Goal: Understand process/instructions

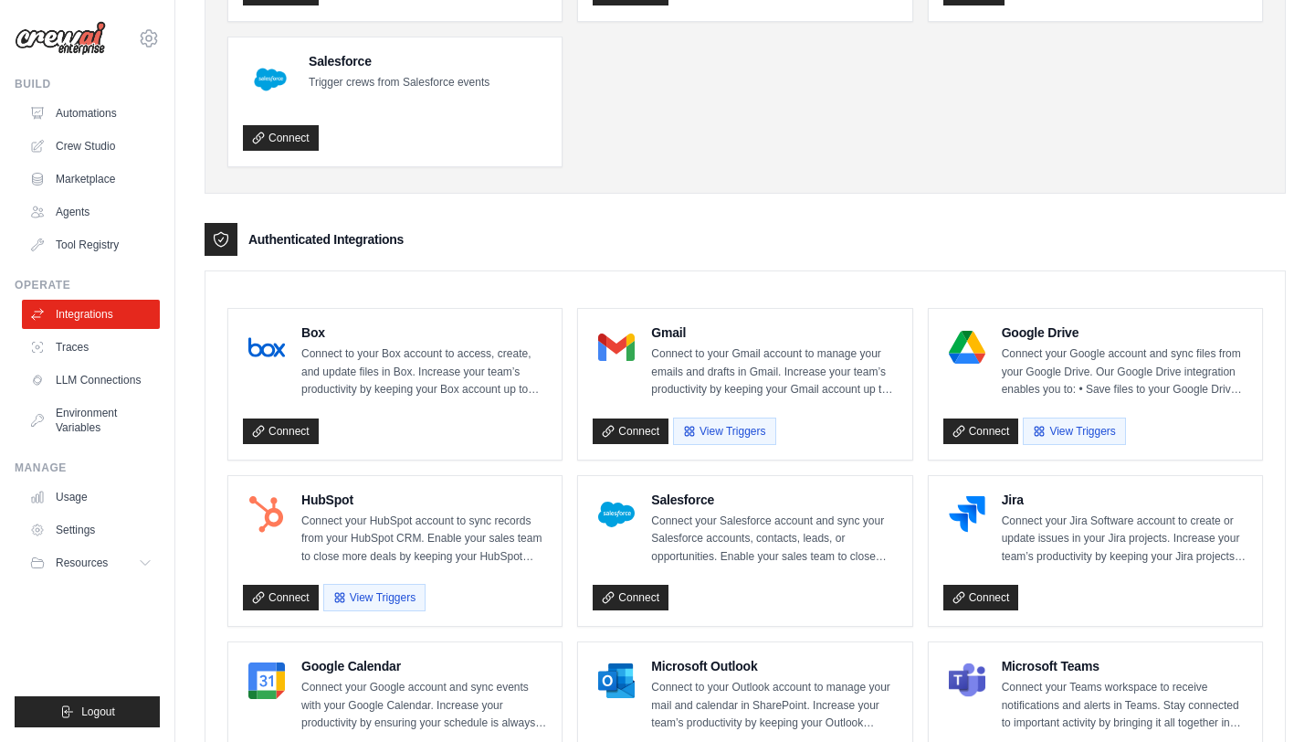
scroll to position [222, 0]
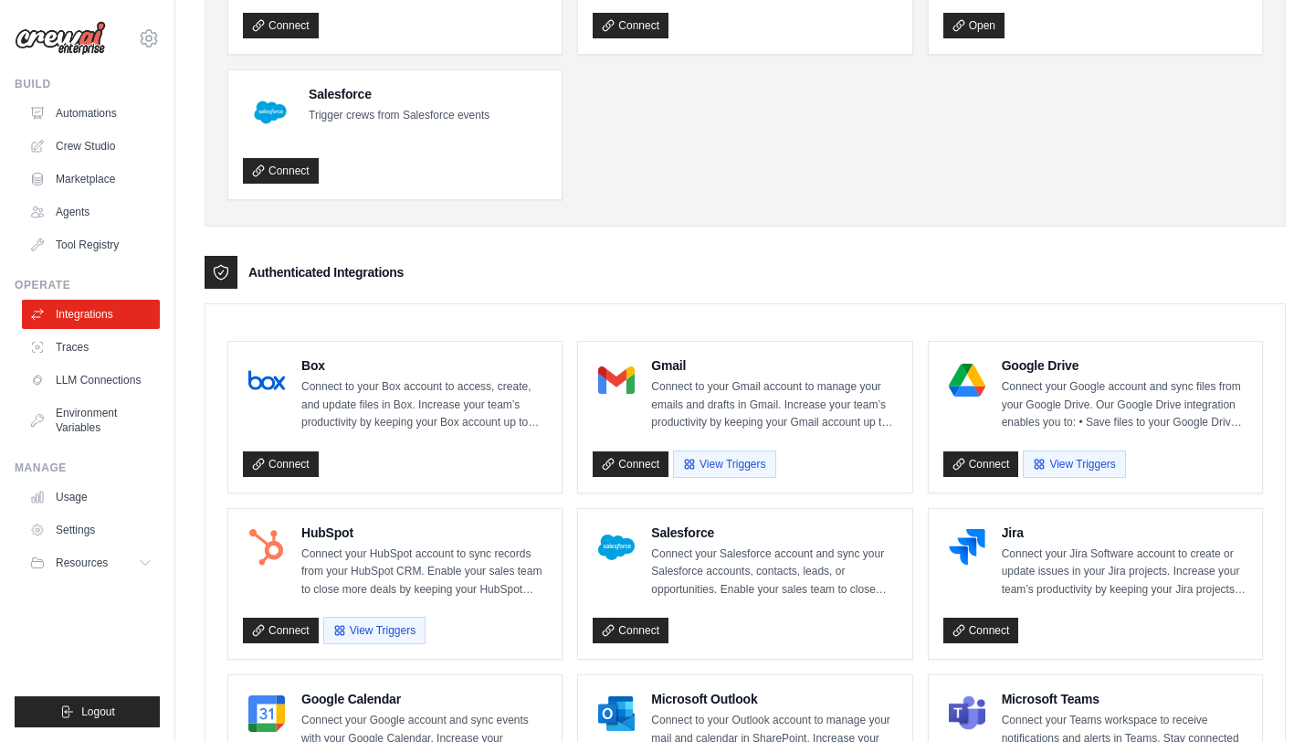
click at [718, 191] on ul "Slack Activate crews directly within Slack with simple commands Connect HubSpot…" at bounding box center [745, 60] width 1036 height 279
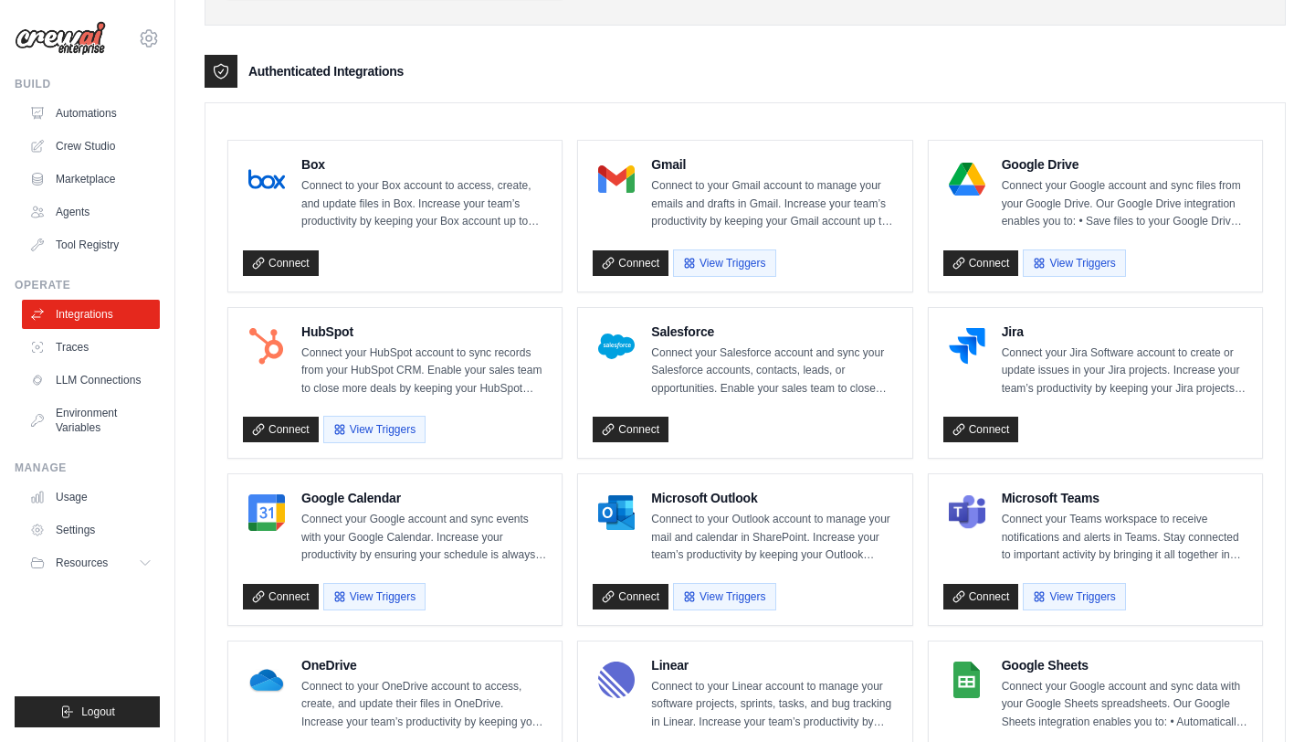
scroll to position [367, 0]
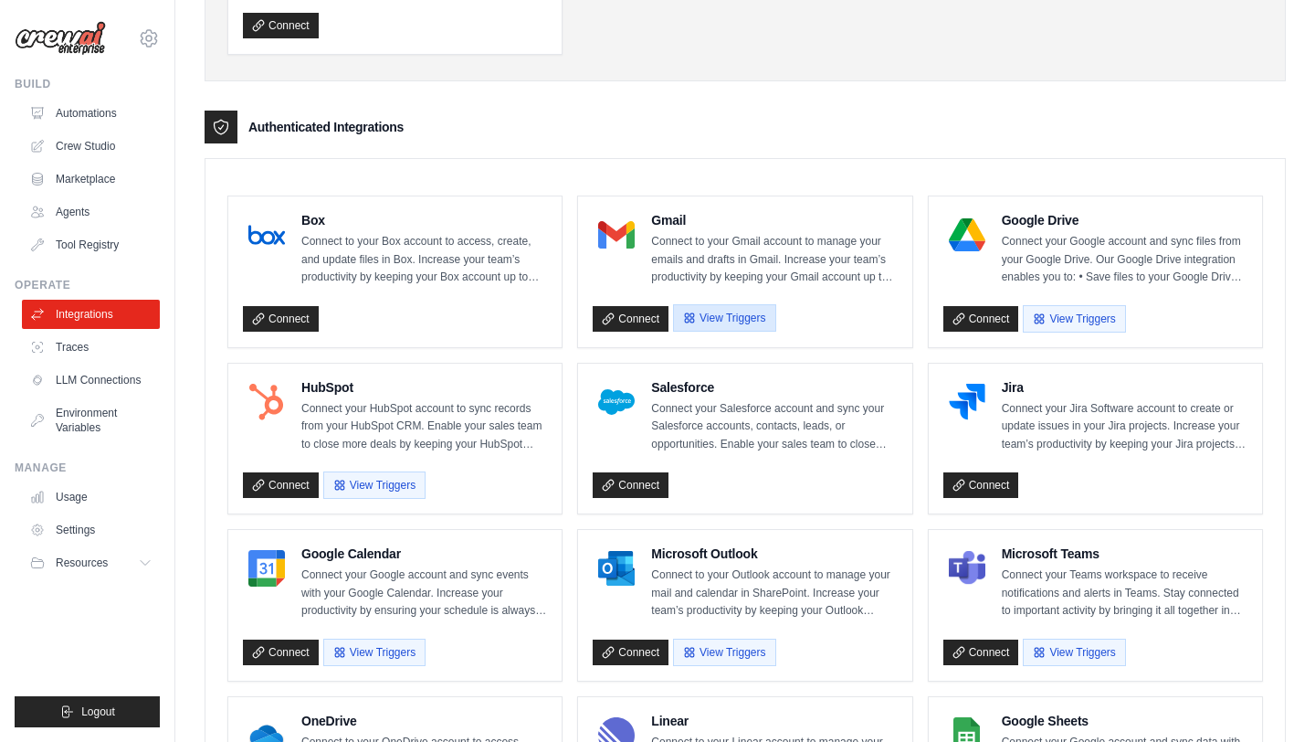
click at [718, 322] on button "View Triggers" at bounding box center [724, 317] width 102 height 27
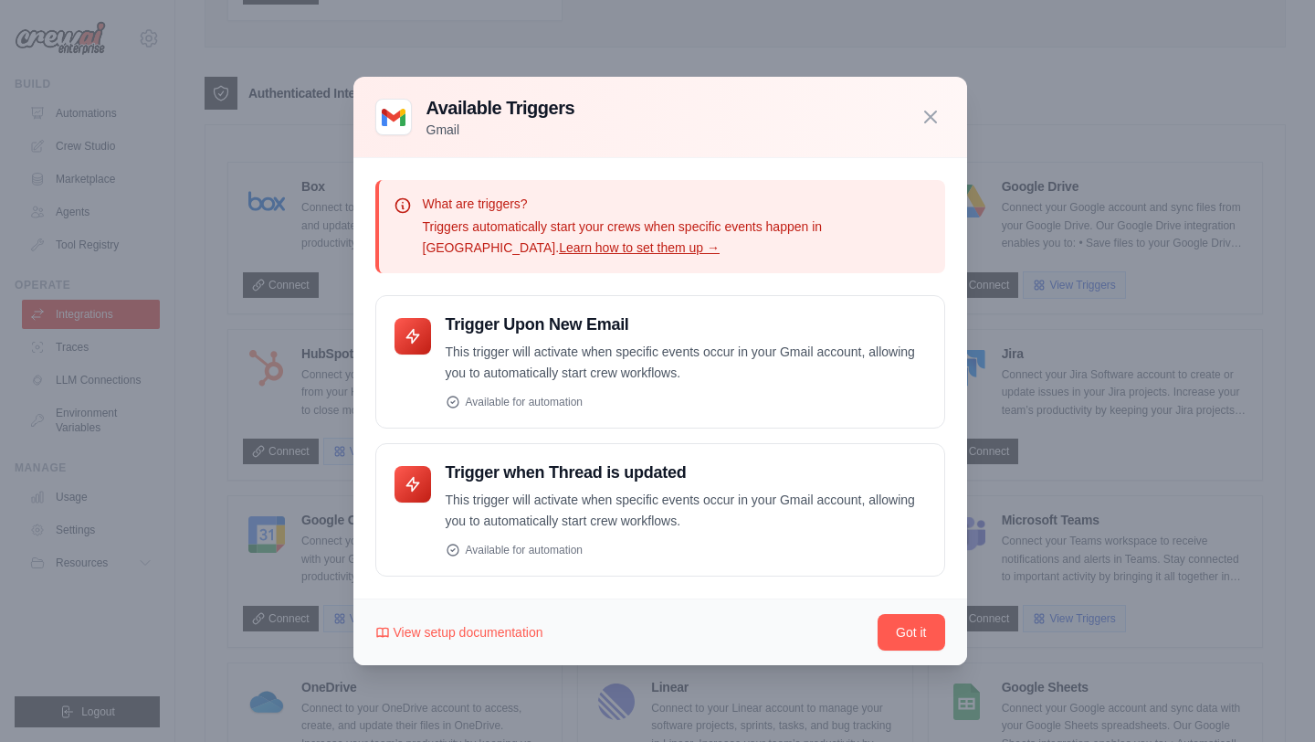
scroll to position [405, 0]
click at [931, 124] on icon "button" at bounding box center [931, 116] width 22 height 22
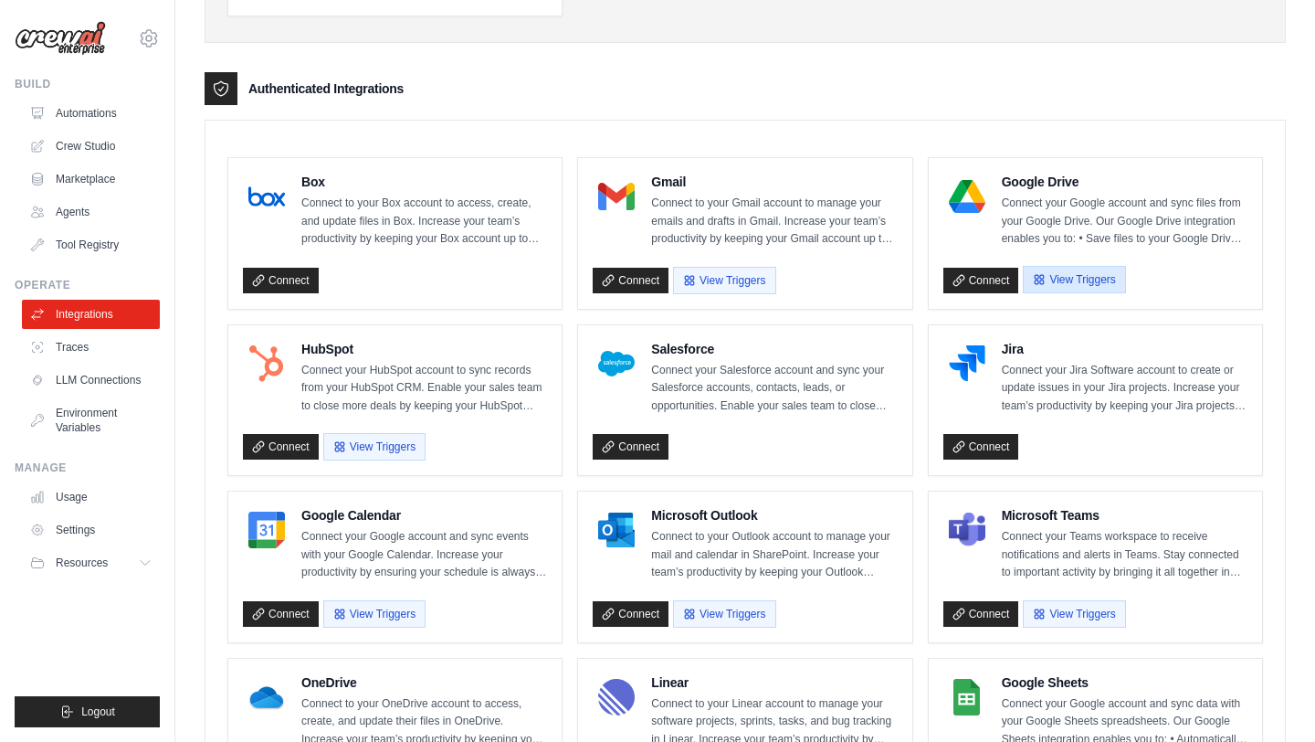
click at [1094, 276] on button "View Triggers" at bounding box center [1074, 279] width 102 height 27
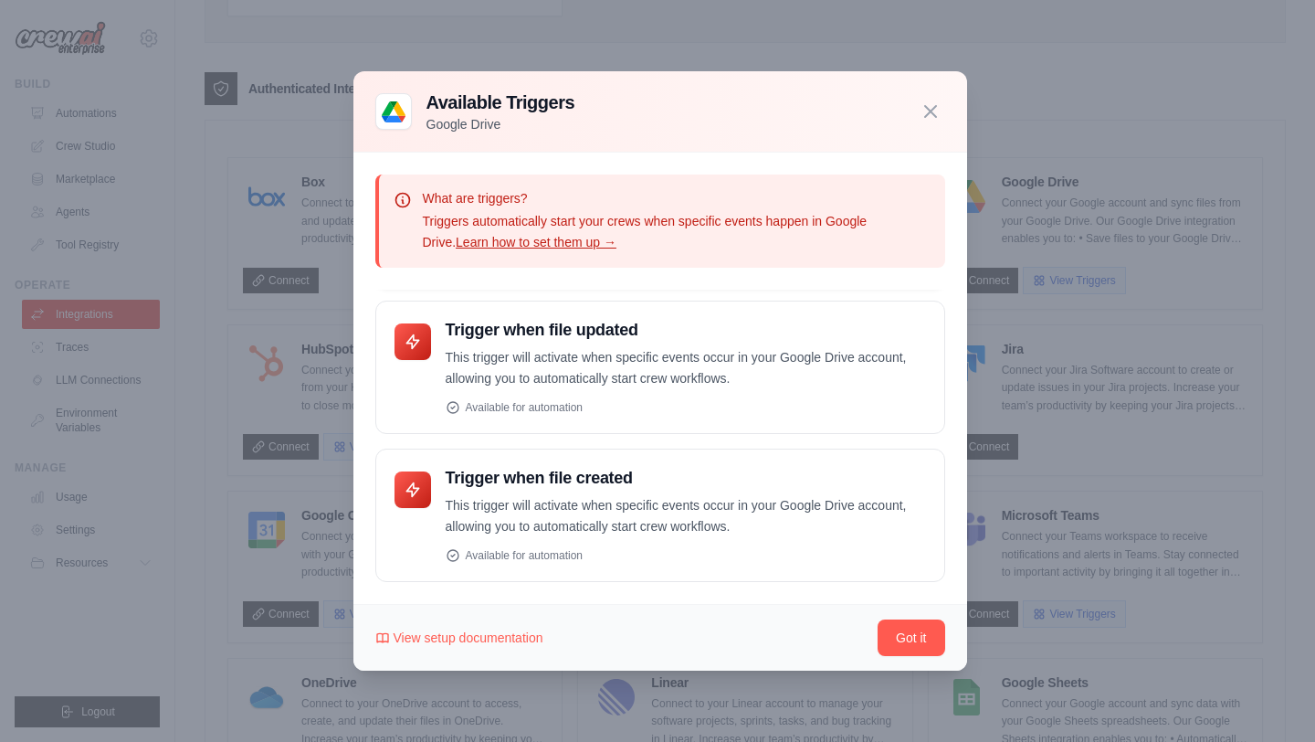
scroll to position [800, 0]
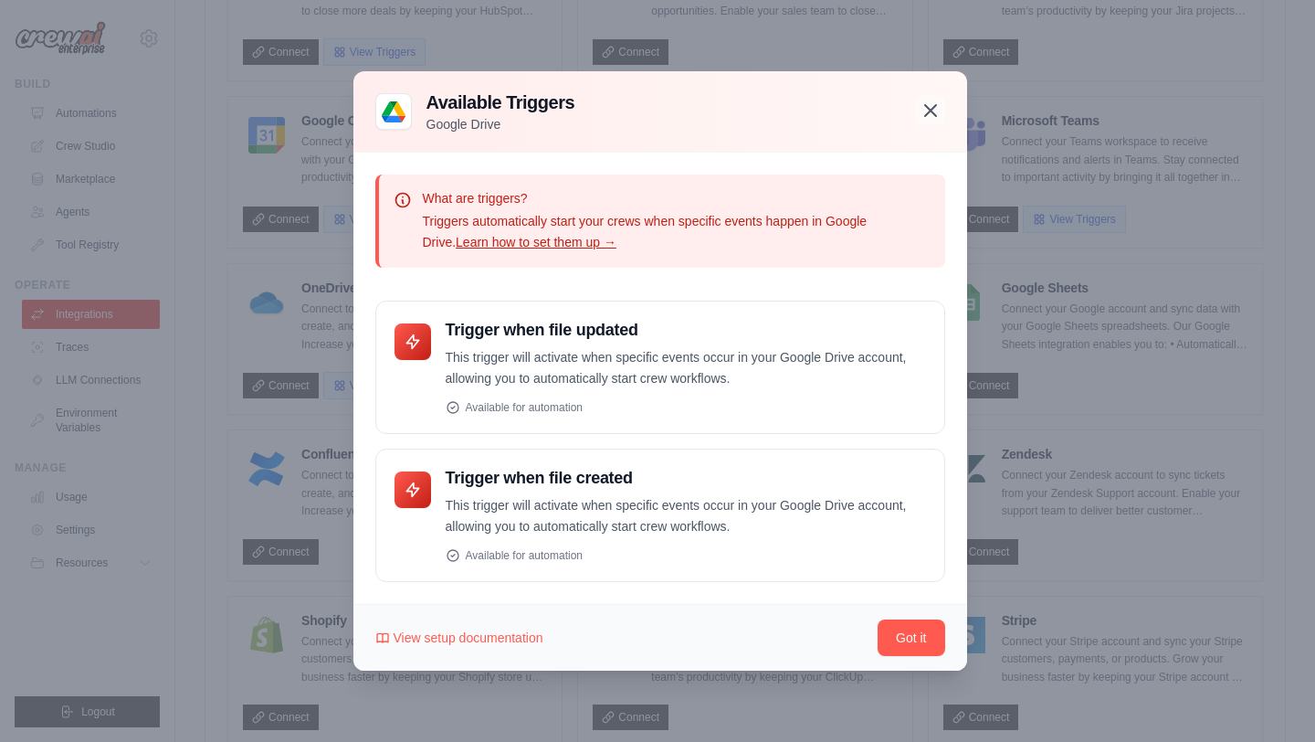
click at [929, 120] on icon "button" at bounding box center [931, 111] width 22 height 22
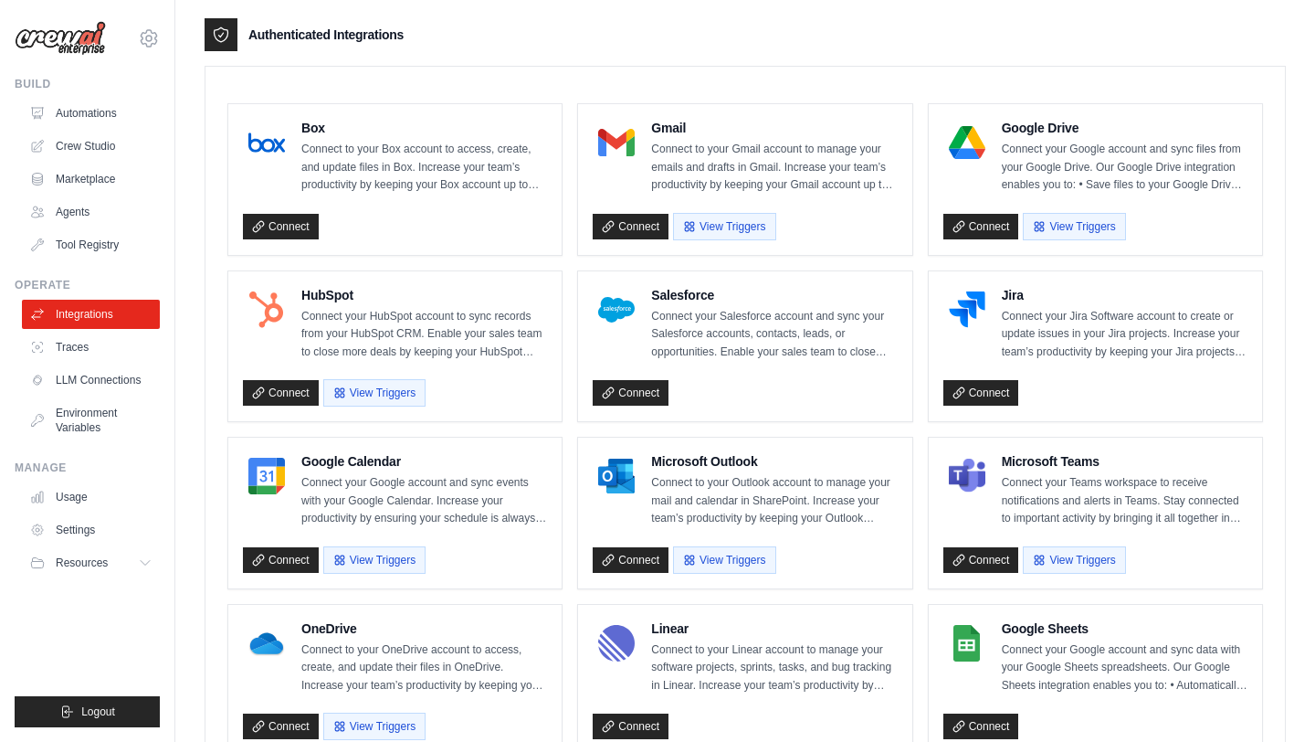
scroll to position [471, 0]
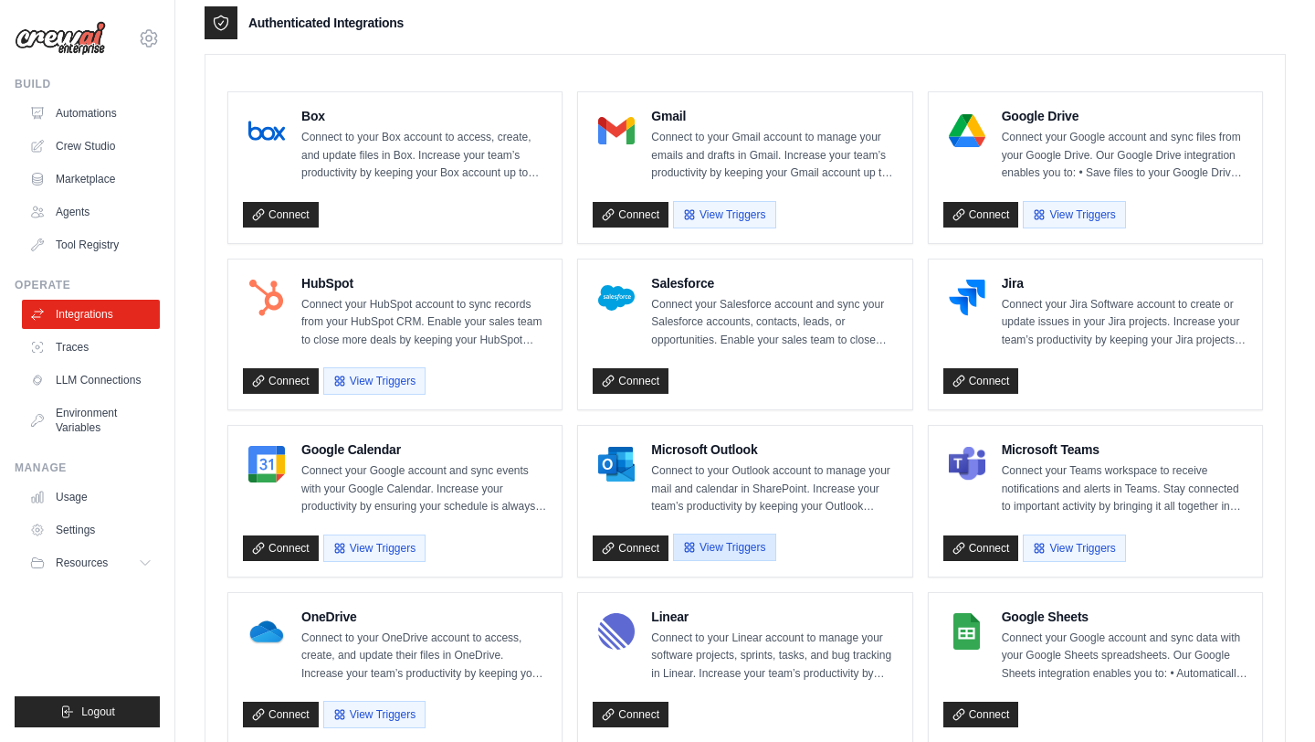
click at [721, 542] on button "View Triggers" at bounding box center [724, 546] width 102 height 27
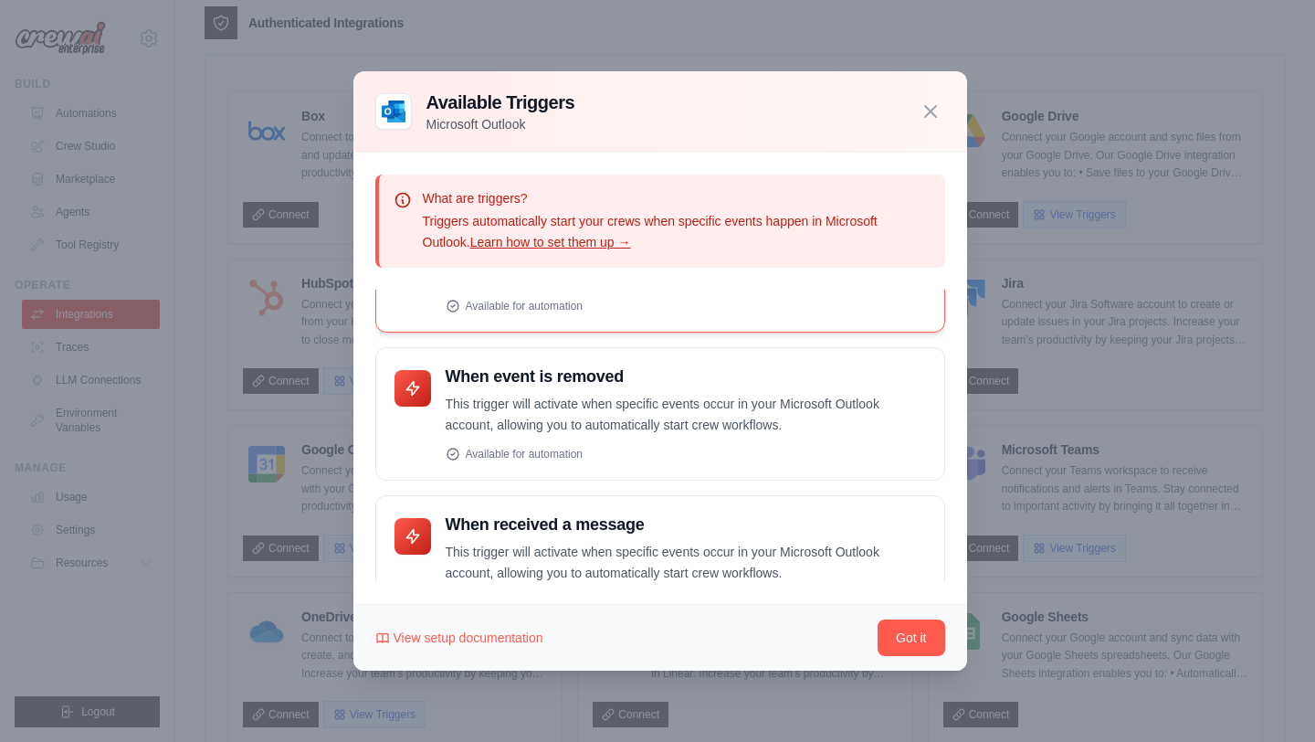
scroll to position [285, 0]
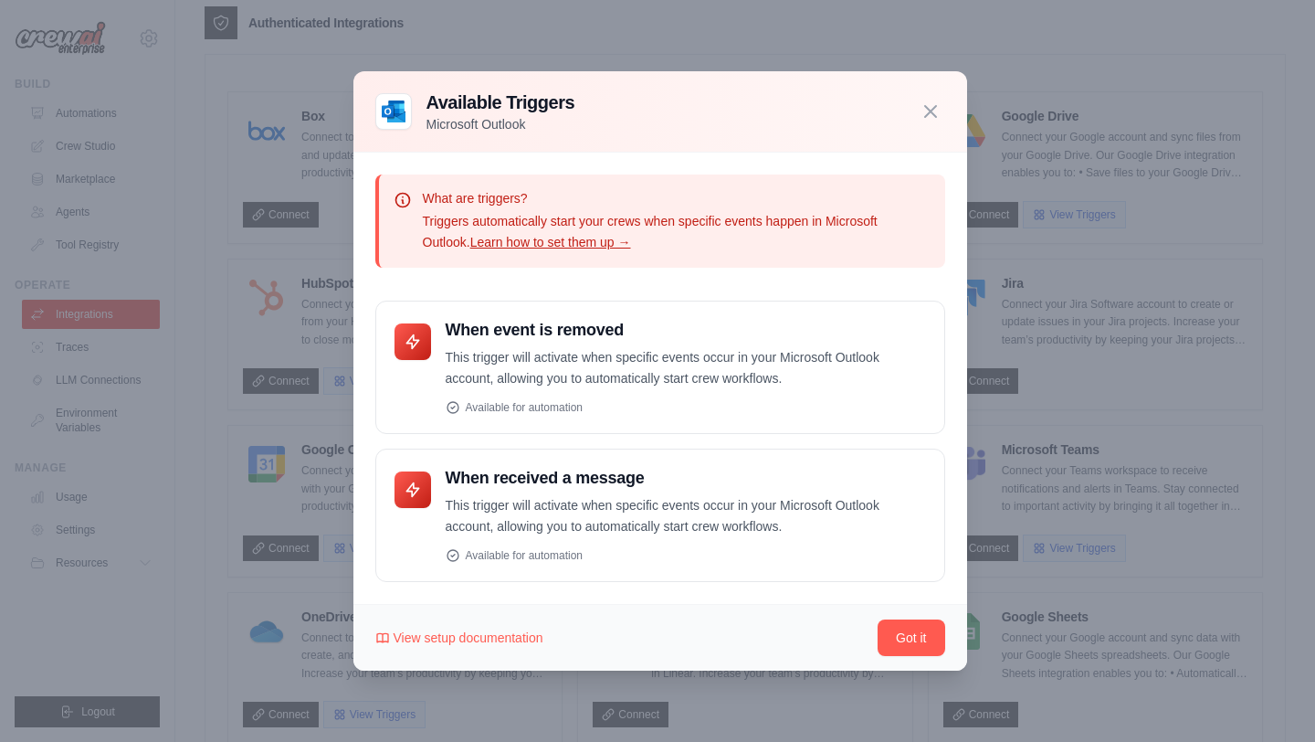
click at [988, 367] on div at bounding box center [657, 371] width 1315 height 742
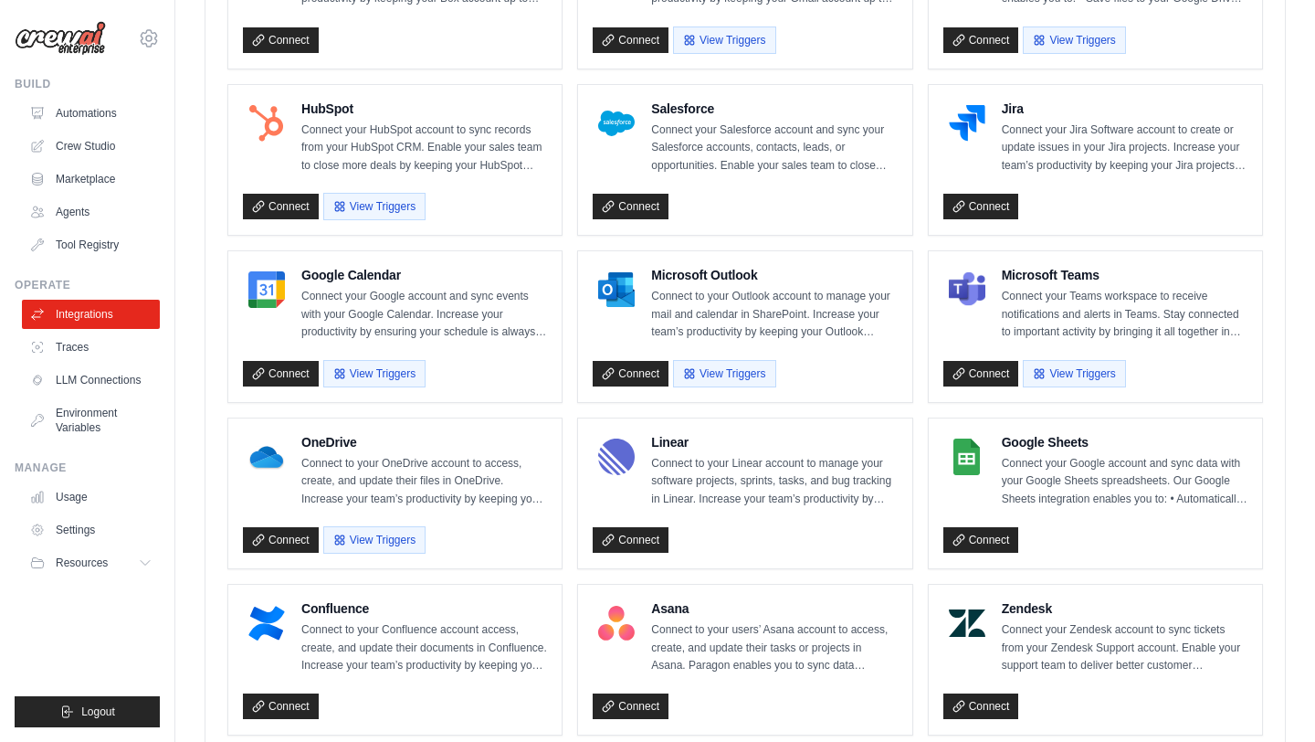
scroll to position [657, 0]
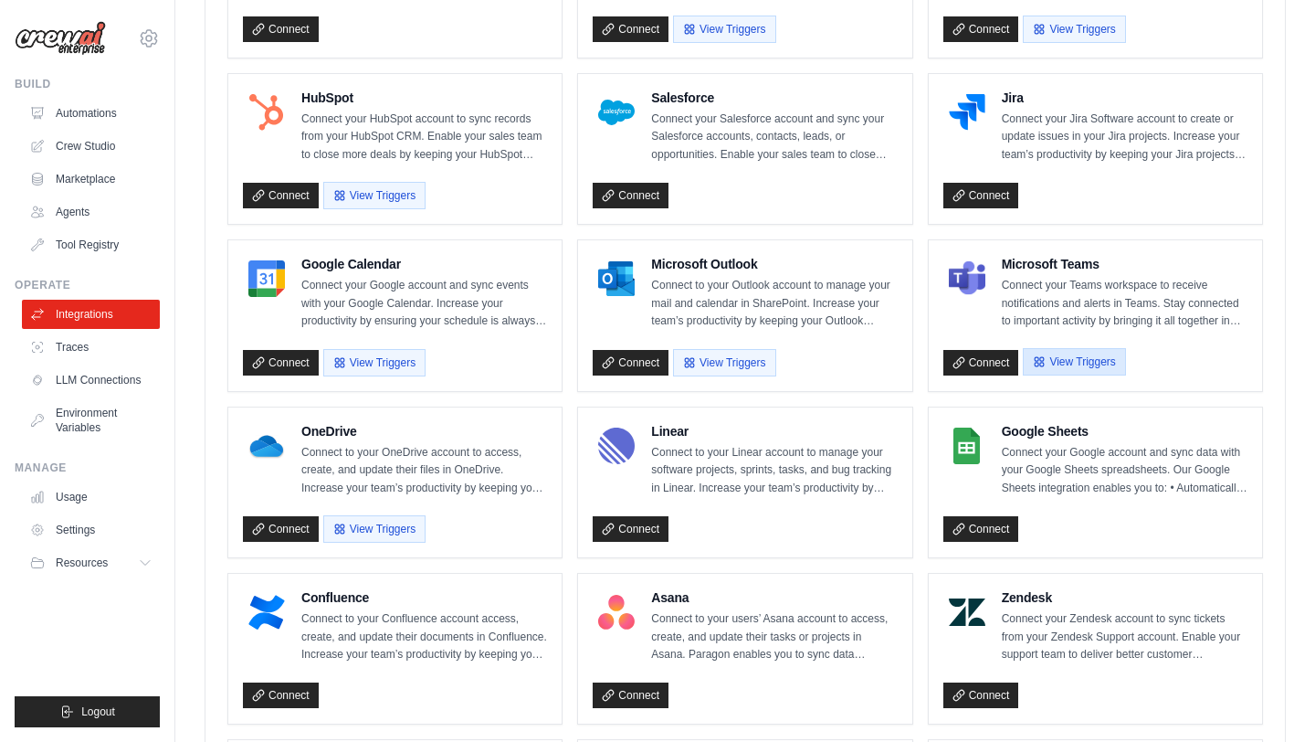
click at [1038, 367] on button "View Triggers" at bounding box center [1074, 361] width 102 height 27
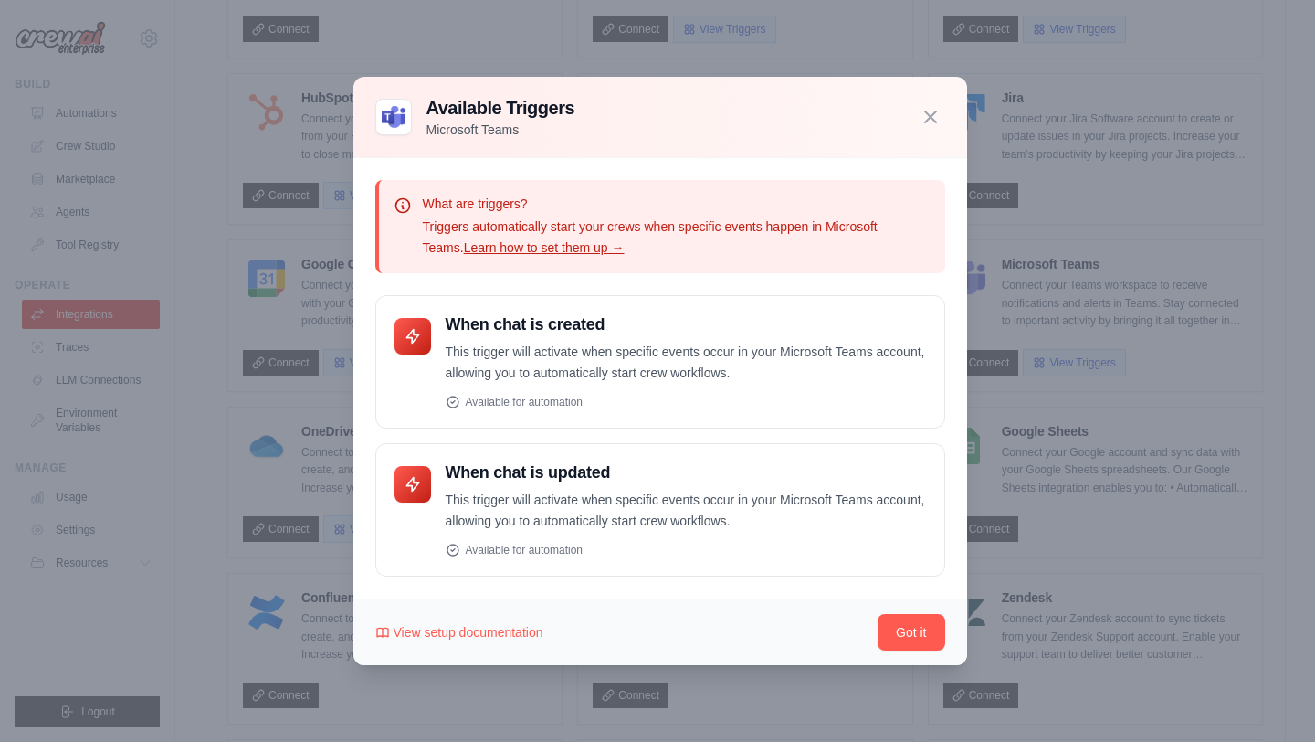
click at [1029, 350] on div at bounding box center [657, 371] width 1315 height 742
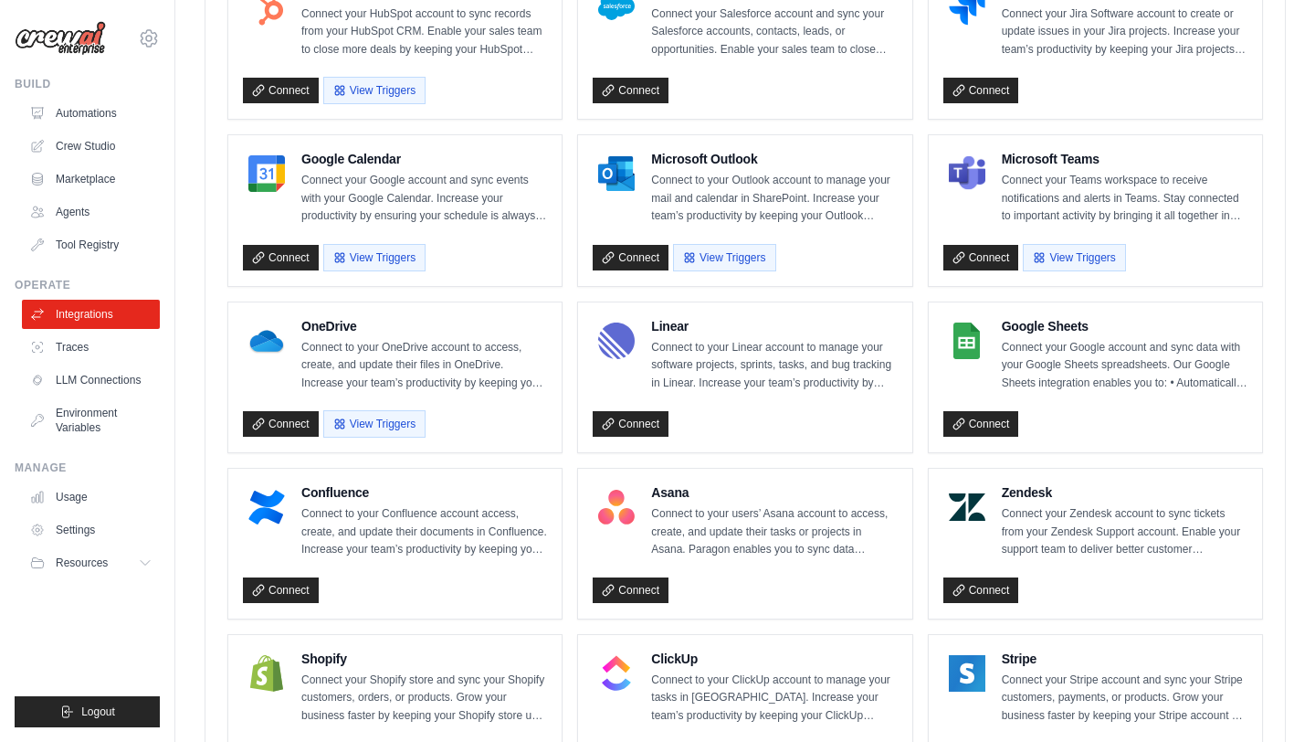
scroll to position [851, 0]
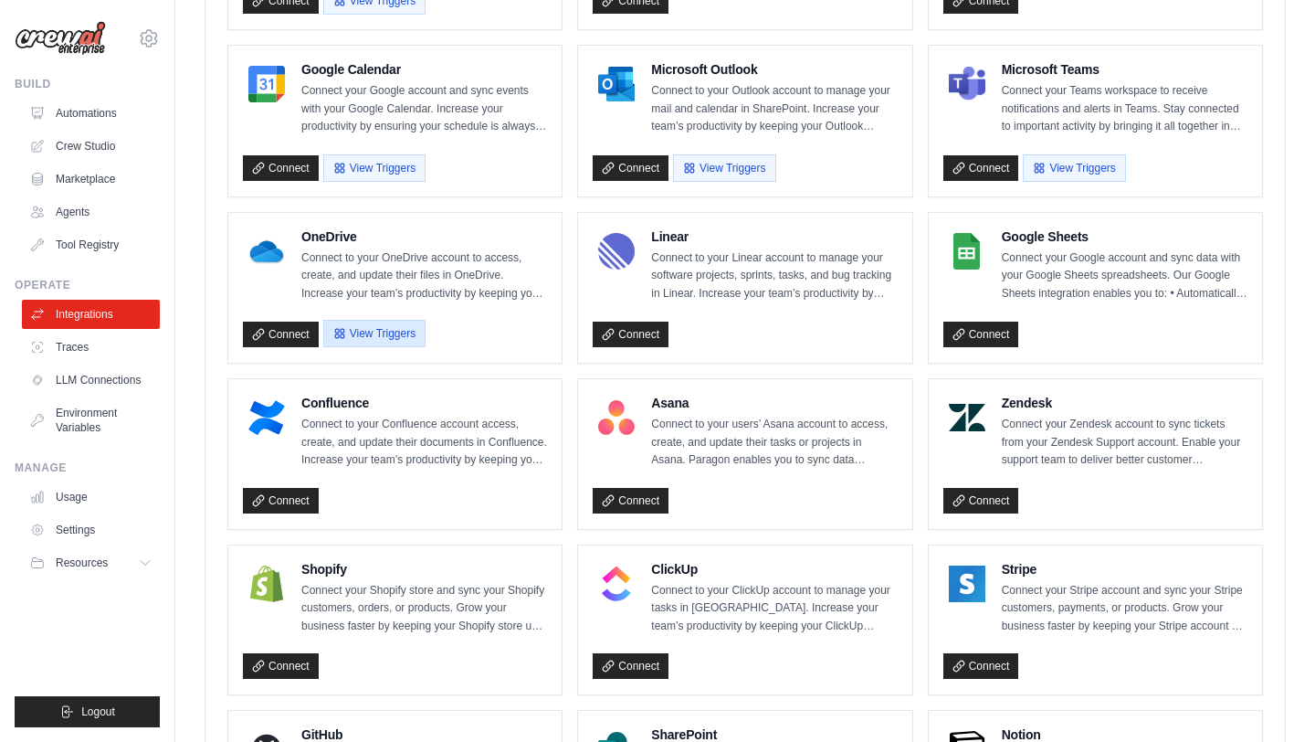
click at [380, 329] on button "View Triggers" at bounding box center [374, 333] width 102 height 27
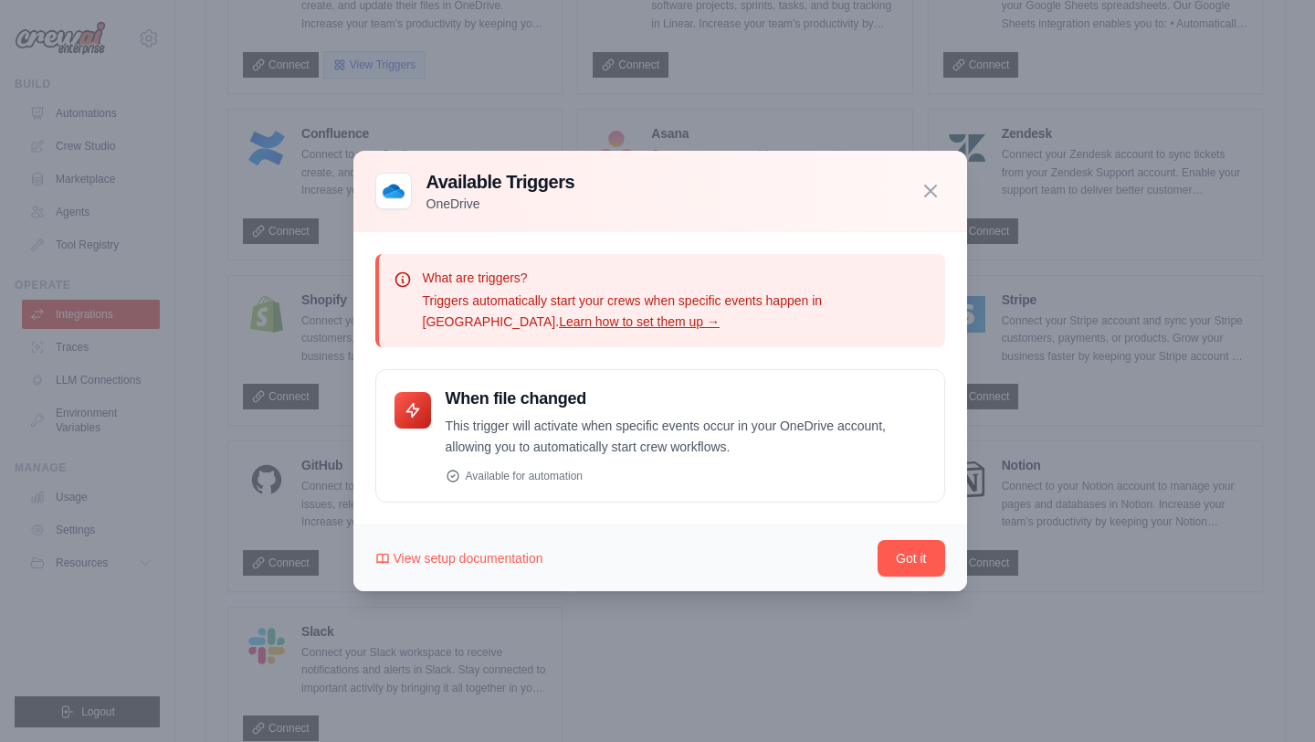
scroll to position [1165, 0]
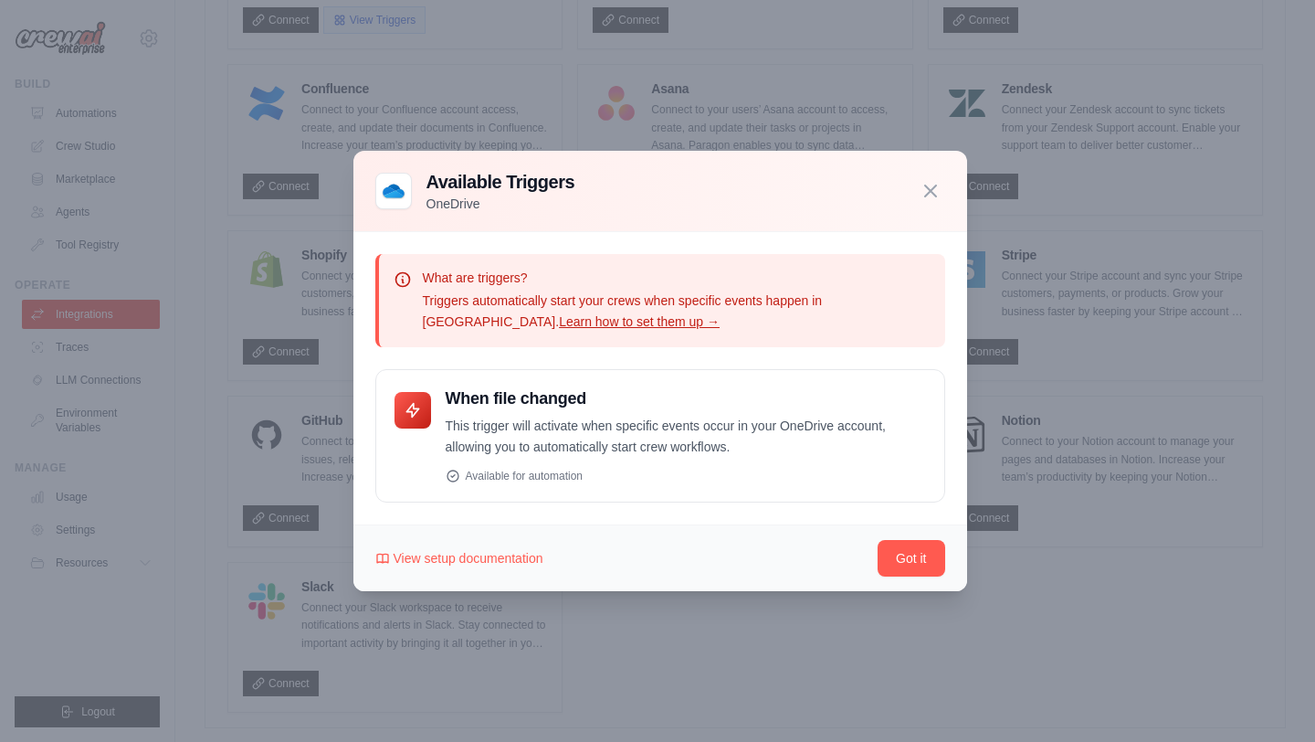
click at [311, 329] on div at bounding box center [657, 371] width 1315 height 742
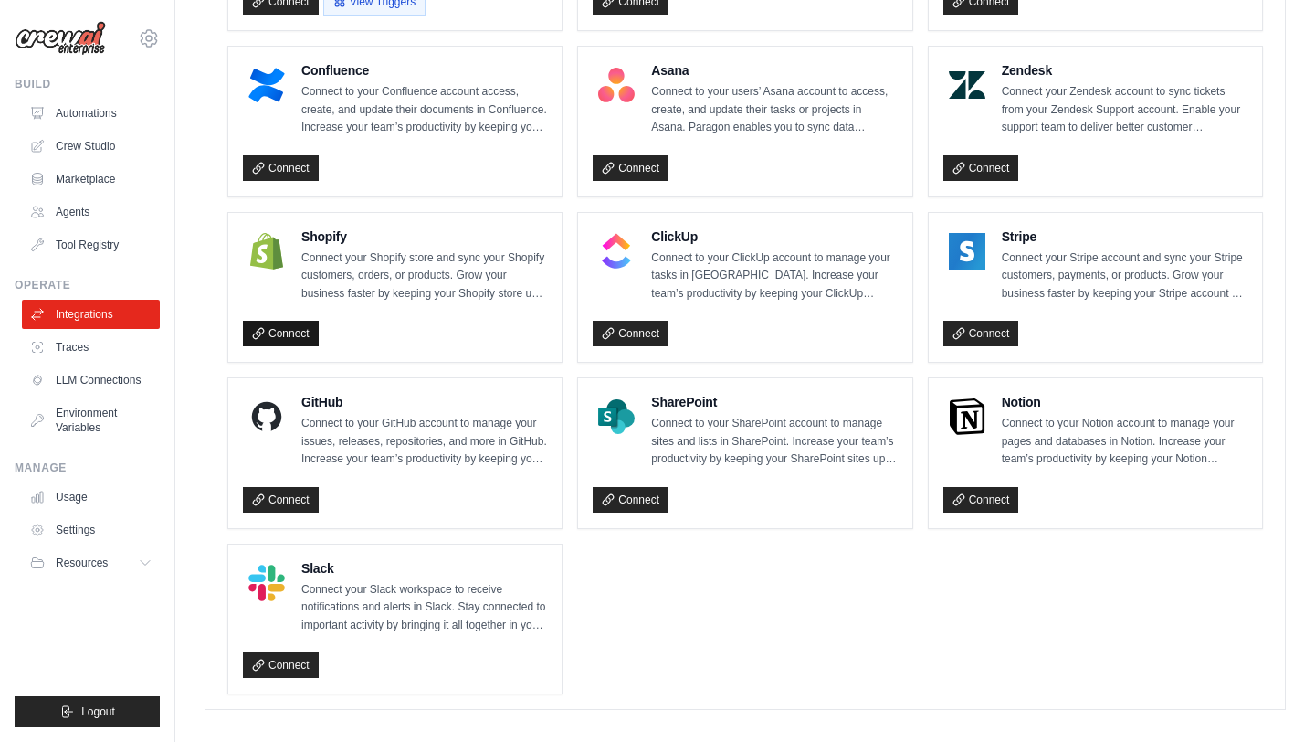
scroll to position [1196, 0]
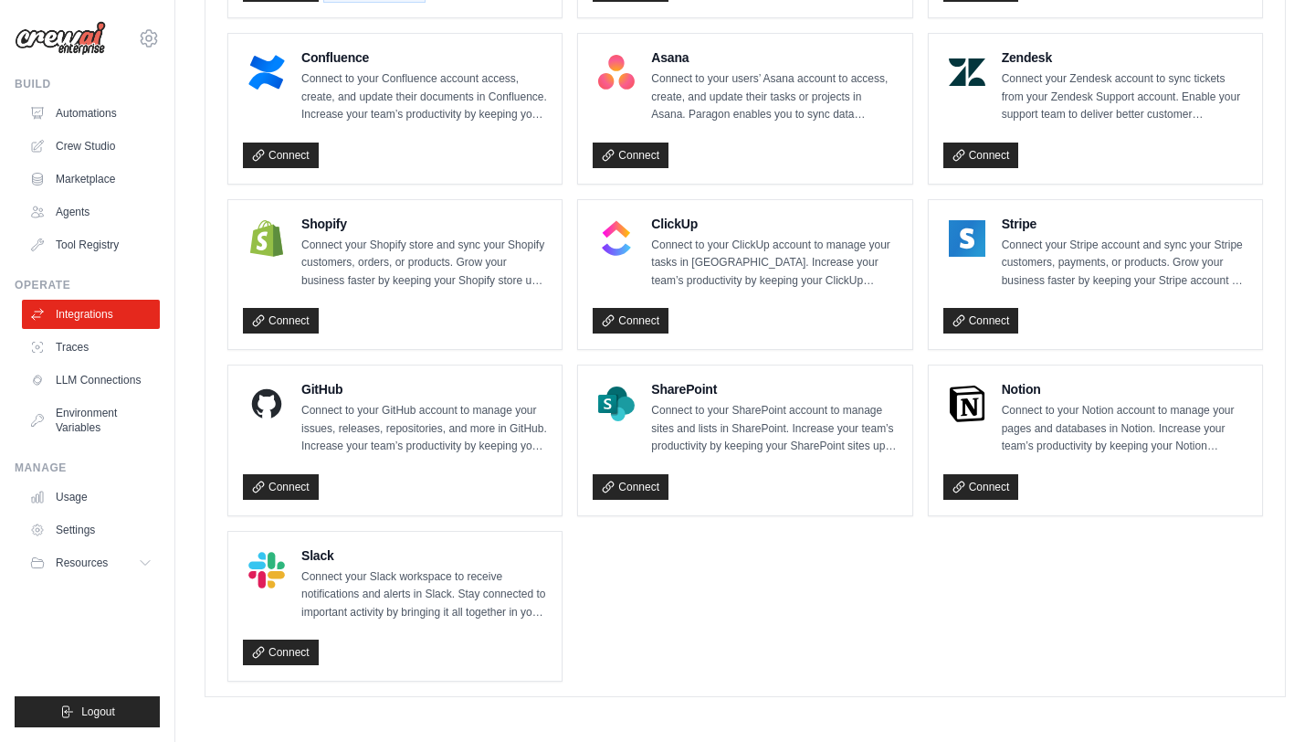
click at [437, 356] on ul "Box Connect to your Box account to access, create, and update files in Box. Inc…" at bounding box center [745, 23] width 1036 height 1315
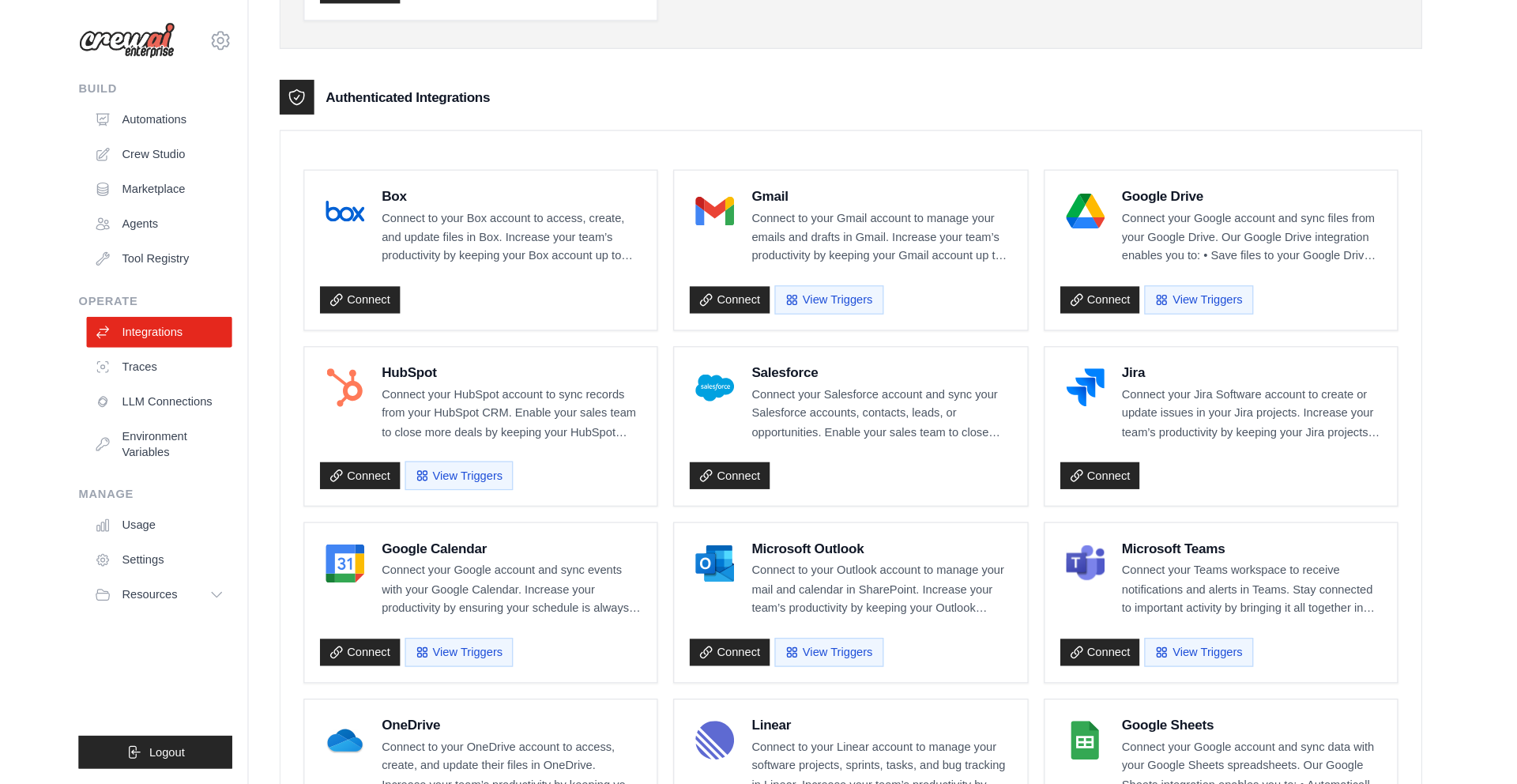
scroll to position [0, 0]
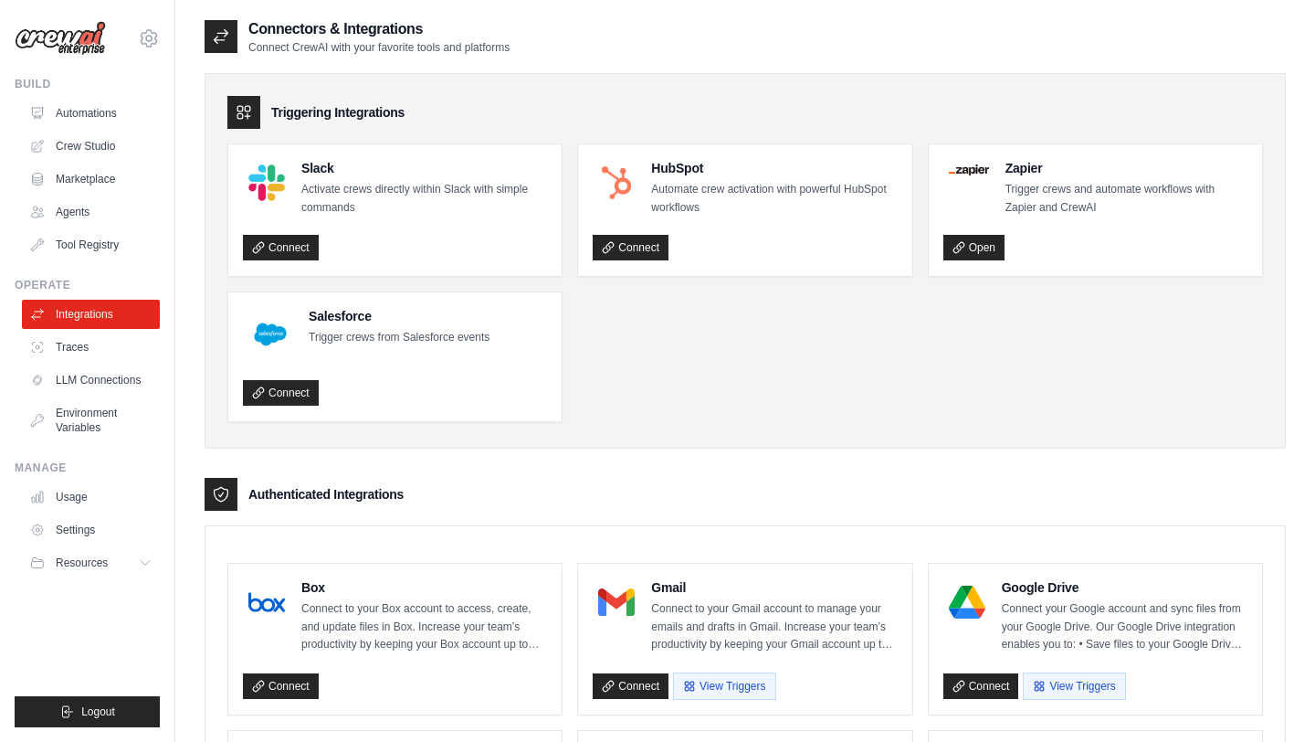
click at [634, 398] on ul "Slack Activate crews directly within Slack with simple commands Connect HubSpot…" at bounding box center [745, 282] width 1036 height 279
click at [705, 73] on div "Triggering Integrations Slack Activate crews directly within Slack with simple …" at bounding box center [745, 260] width 1081 height 375
